Goal: Check status: Check status

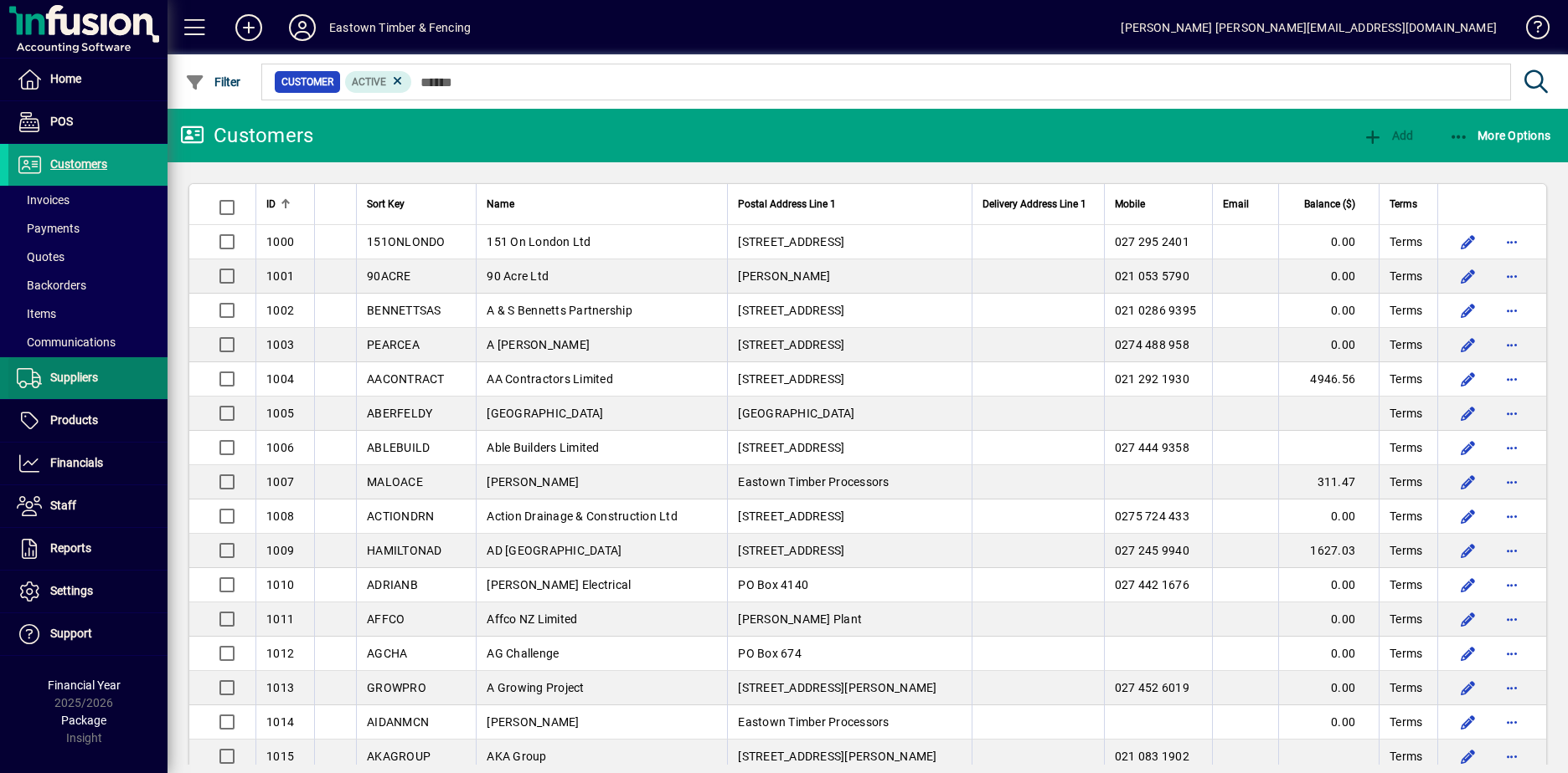
click at [62, 380] on span "Suppliers" at bounding box center [74, 377] width 48 height 13
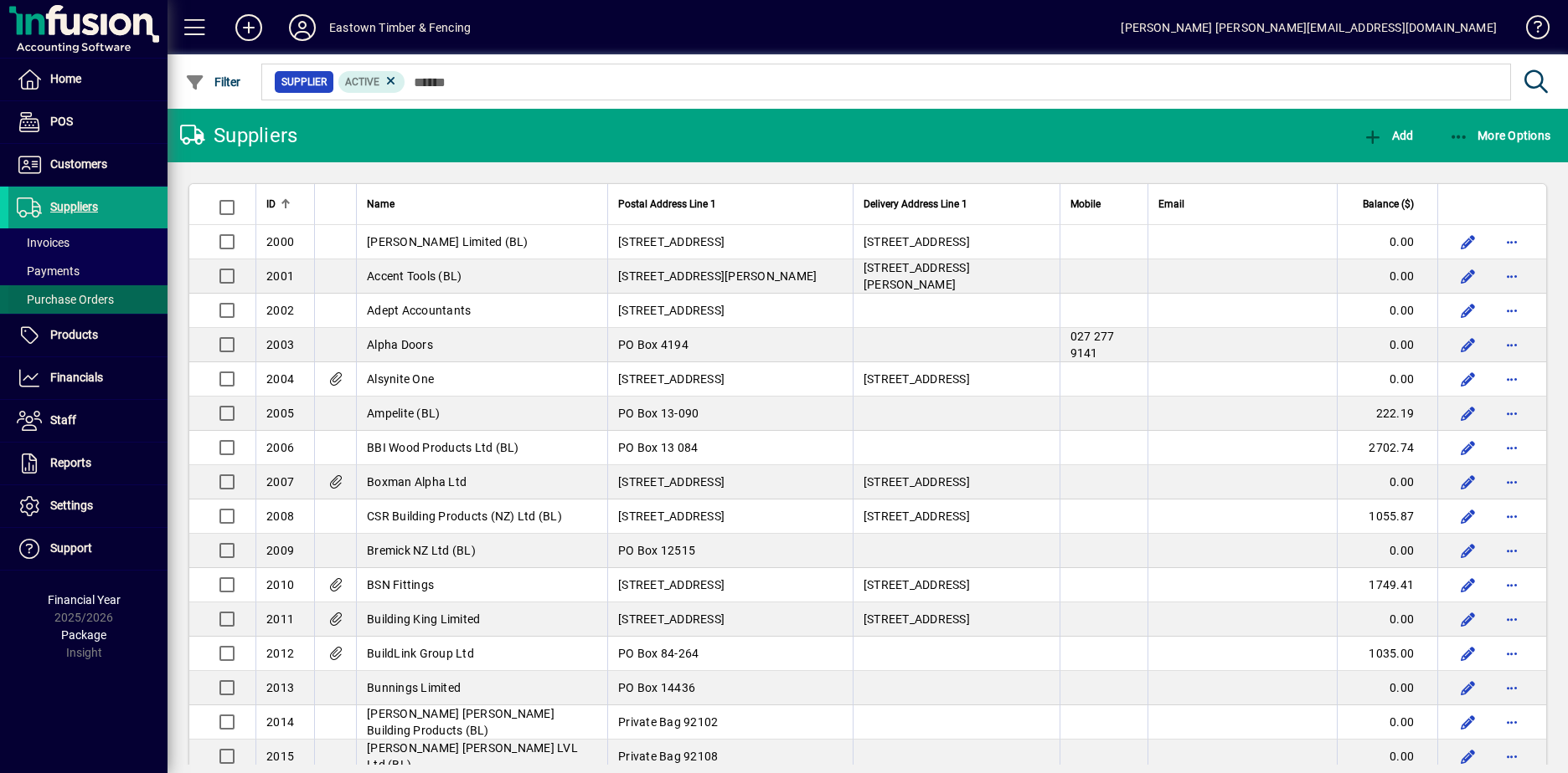
click at [61, 301] on span "Purchase Orders" at bounding box center [64, 300] width 97 height 13
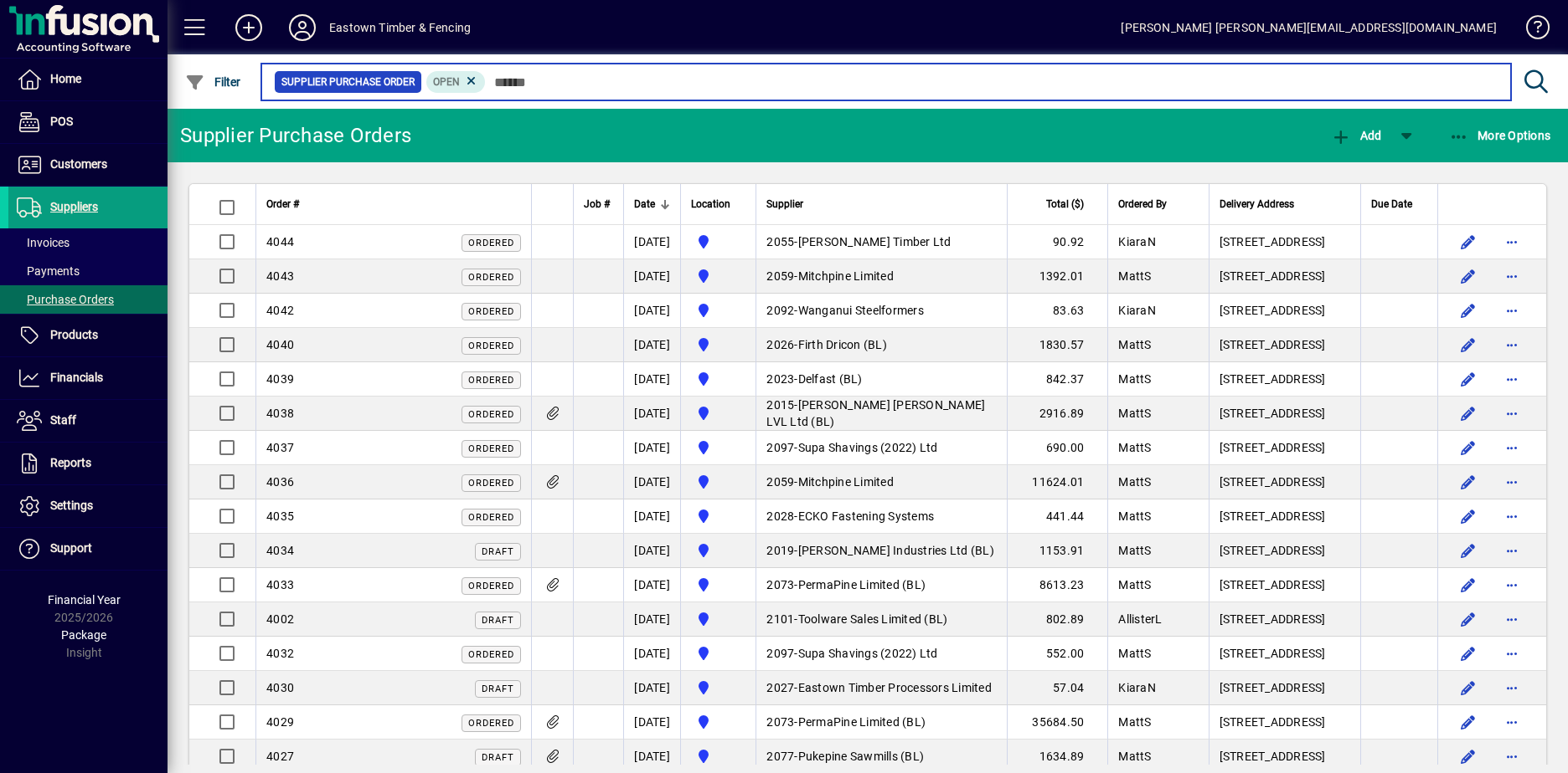
click at [538, 82] on input "text" at bounding box center [992, 82] width 1012 height 23
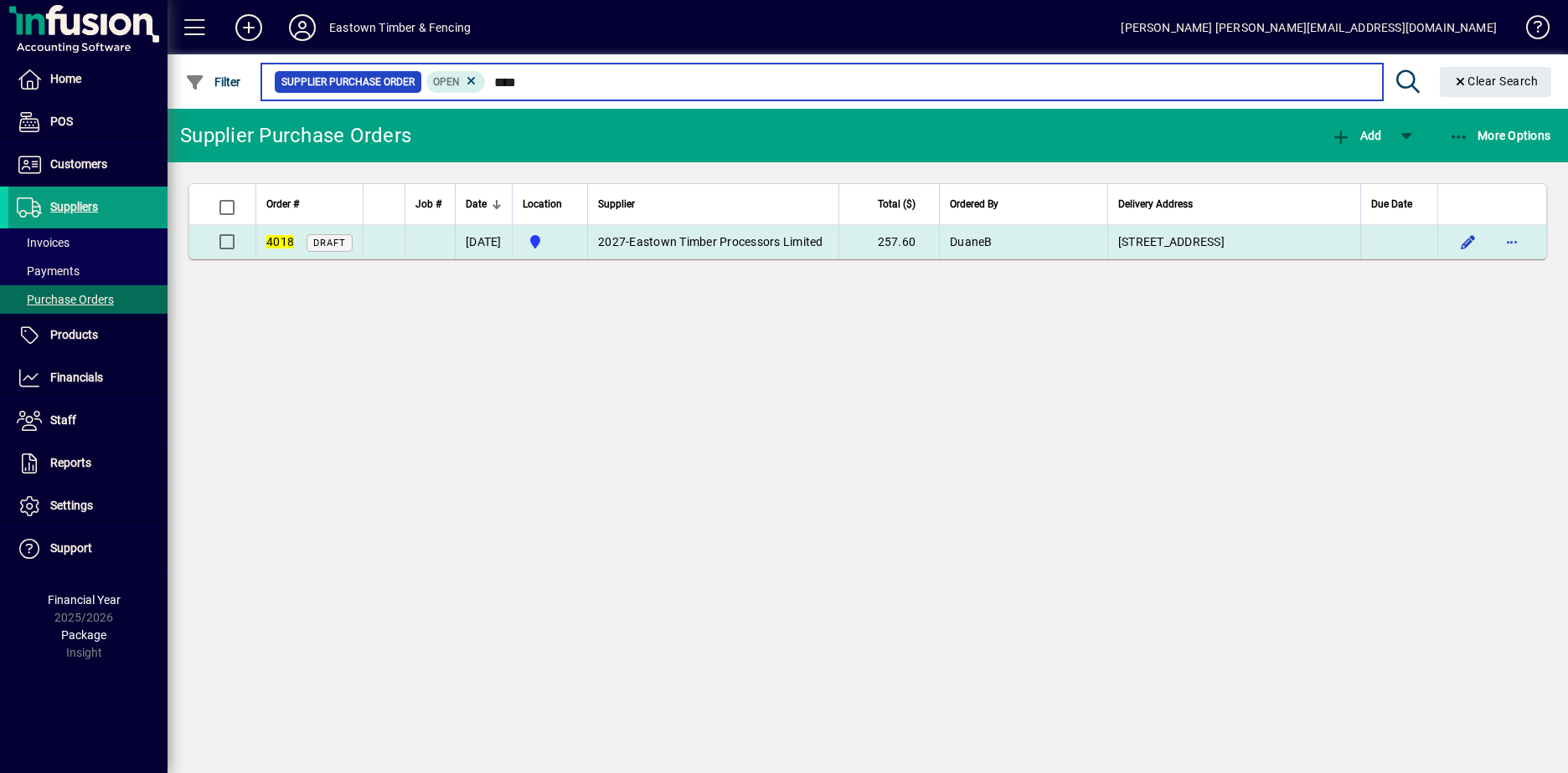
type input "****"
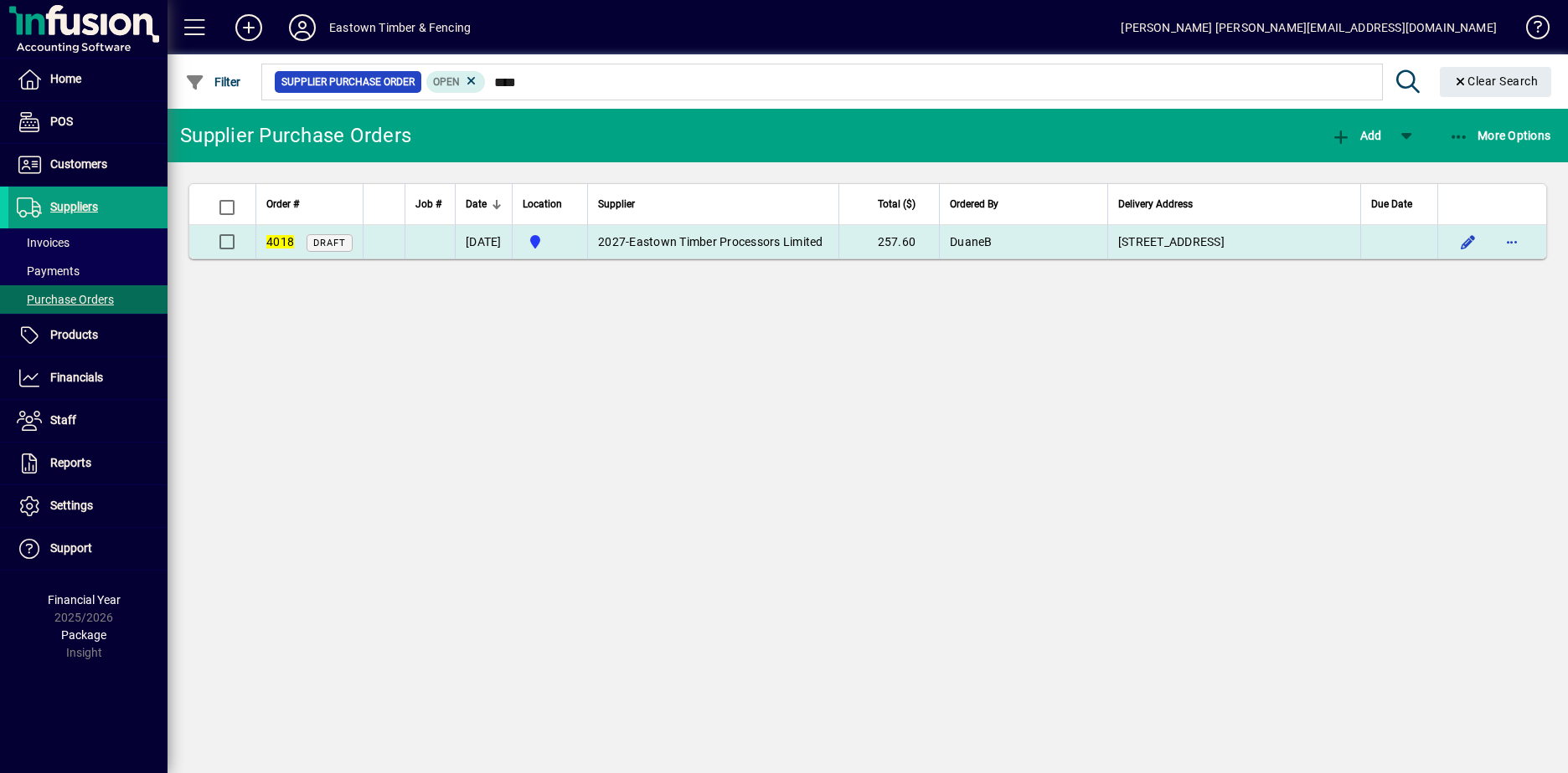
click at [682, 244] on td "2027 - Eastown Timber Processors Limited" at bounding box center [712, 241] width 251 height 34
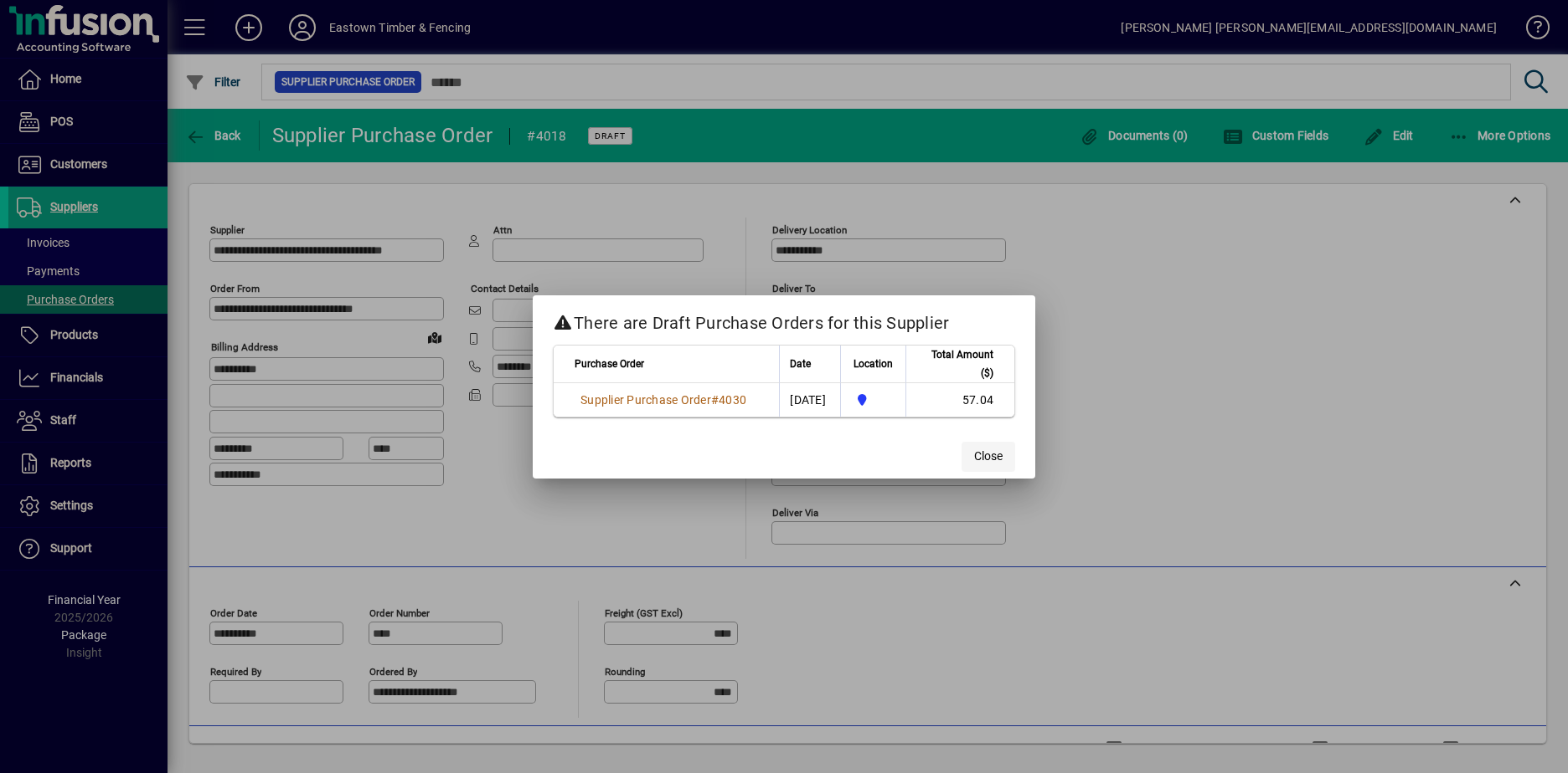
click at [990, 457] on span "Close" at bounding box center [989, 456] width 29 height 17
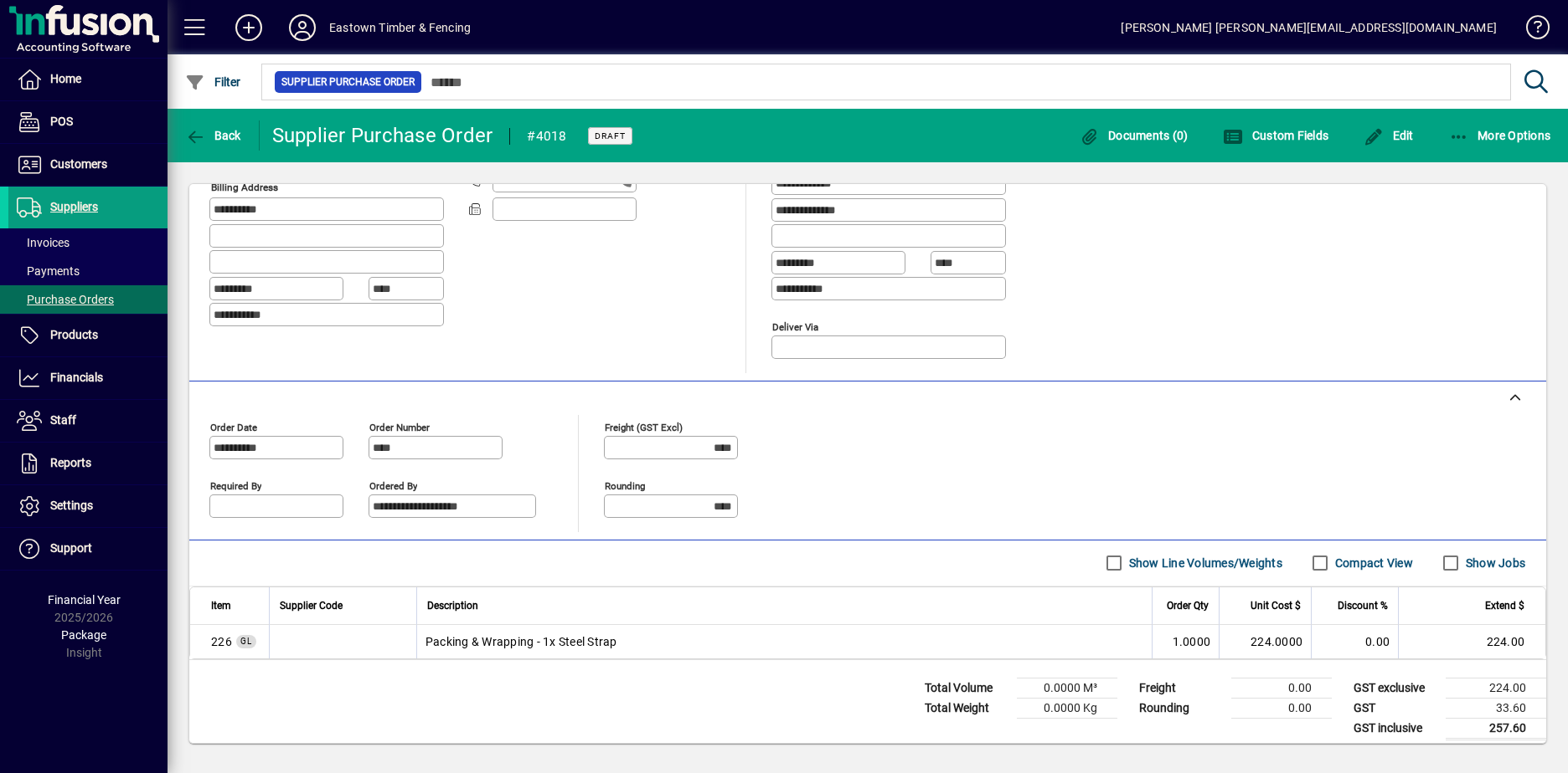
scroll to position [197, 0]
